Goal: Transaction & Acquisition: Purchase product/service

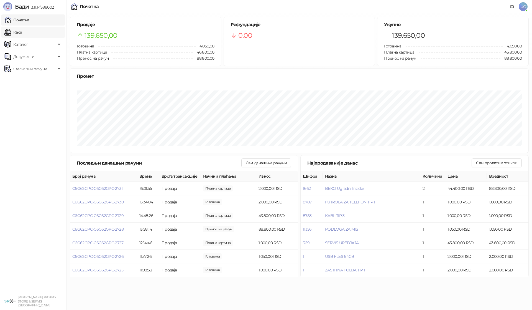
click at [22, 33] on link "Каса" at bounding box center [12, 32] width 17 height 11
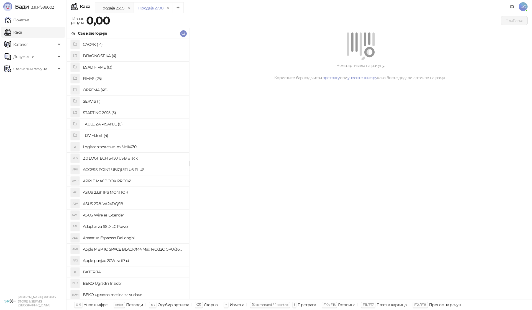
click at [100, 92] on h4 "OPREMA (48)" at bounding box center [134, 89] width 102 height 9
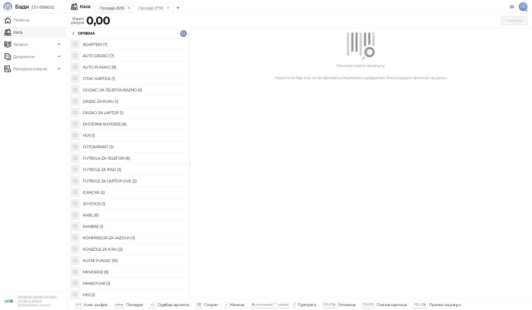
scroll to position [83, 0]
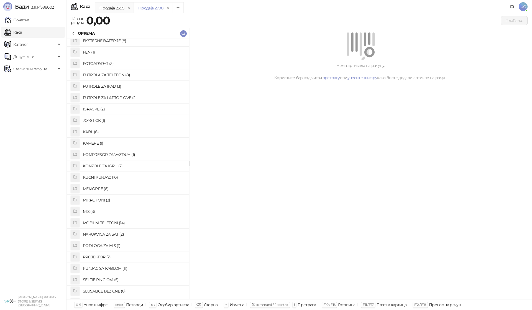
click at [108, 177] on h4 "KUCNI PUNJAC (10)" at bounding box center [134, 177] width 102 height 9
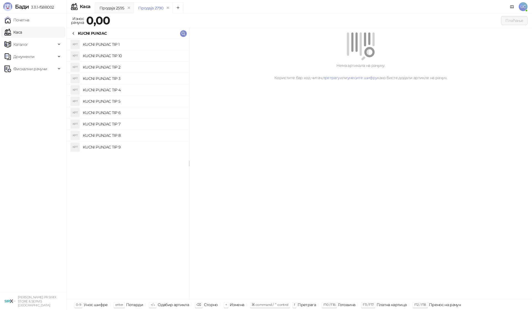
click at [125, 46] on h4 "KUCNI PUNJAC TIP 1" at bounding box center [134, 44] width 102 height 9
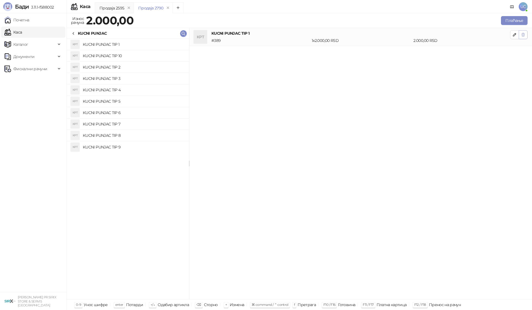
click at [525, 33] on icon "button" at bounding box center [523, 34] width 4 height 4
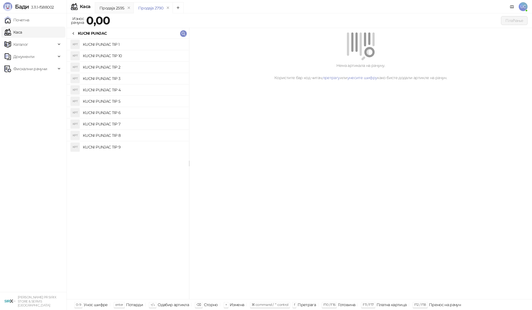
drag, startPoint x: 125, startPoint y: 123, endPoint x: 131, endPoint y: 120, distance: 6.0
click at [126, 123] on h4 "KUCNI PUNJAC TIP 7" at bounding box center [134, 124] width 102 height 9
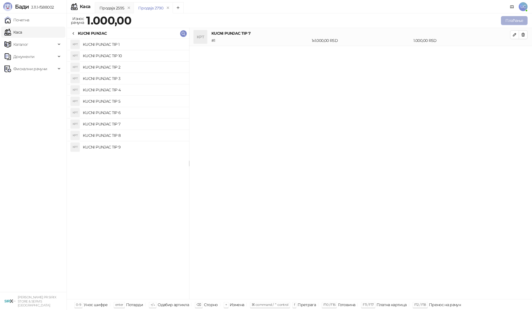
click at [512, 19] on button "Плаћање" at bounding box center [514, 20] width 27 height 9
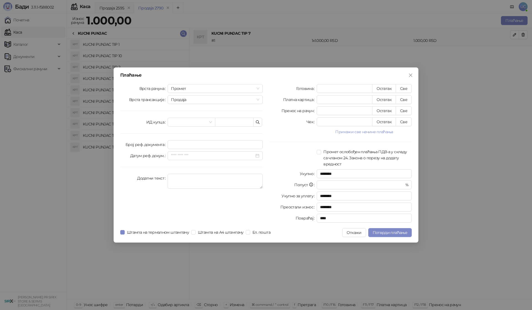
drag, startPoint x: 407, startPoint y: 99, endPoint x: 392, endPoint y: 138, distance: 40.9
click at [406, 100] on button "Све" at bounding box center [404, 99] width 16 height 9
type input "****"
click at [394, 232] on span "Потврди плаћање" at bounding box center [390, 232] width 35 height 5
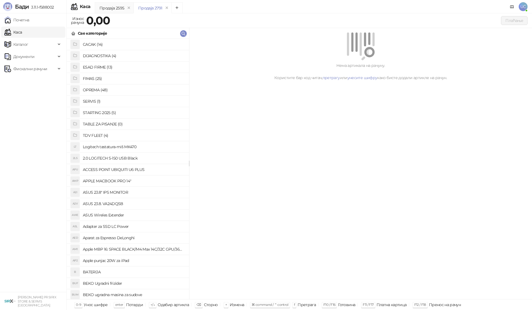
click at [96, 87] on h4 "OPREMA (48)" at bounding box center [134, 89] width 102 height 9
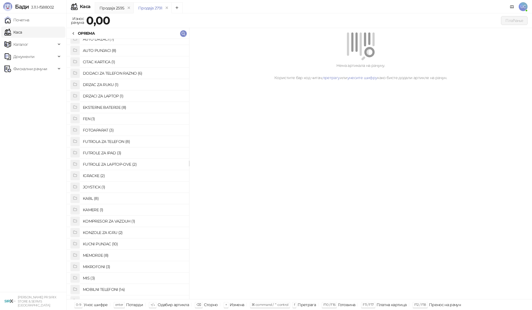
scroll to position [0, 0]
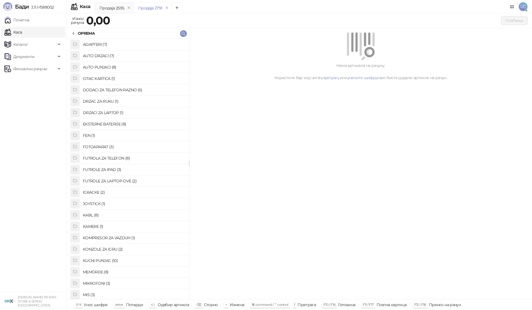
click at [105, 90] on h4 "DODACI ZA TELEFON RAZNO (6)" at bounding box center [134, 89] width 102 height 9
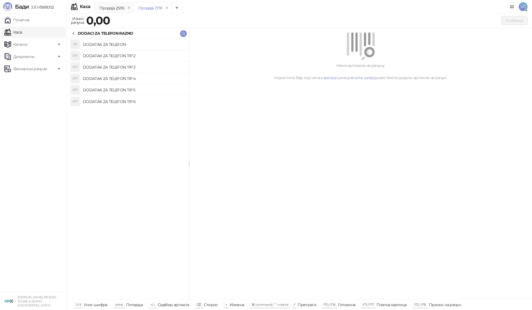
click at [112, 46] on h4 "DODATAK ZA TELEFON" at bounding box center [134, 44] width 102 height 9
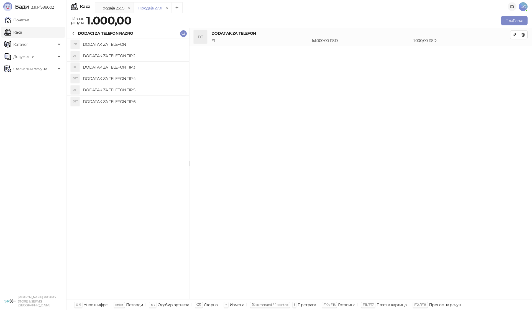
click at [512, 12] on span at bounding box center [512, 6] width 4 height 13
click at [515, 17] on button "Плаћање" at bounding box center [514, 20] width 27 height 9
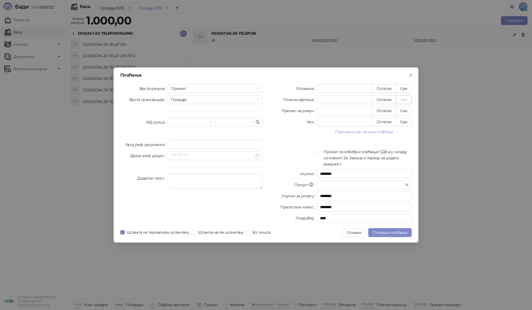
click at [406, 97] on button "Све" at bounding box center [404, 99] width 16 height 9
type input "****"
click at [410, 233] on button "Потврди плаћање" at bounding box center [391, 232] width 44 height 9
